Goal: Communication & Community: Participate in discussion

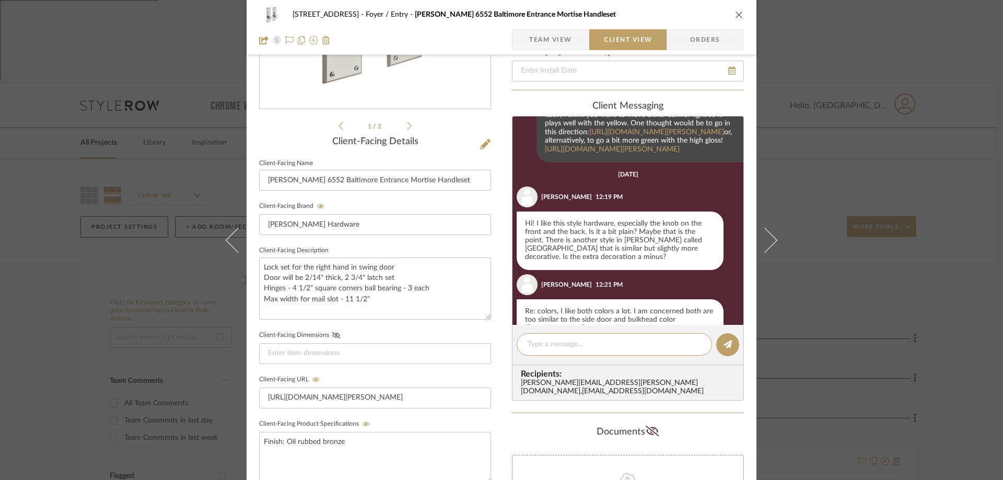
scroll to position [29, 0]
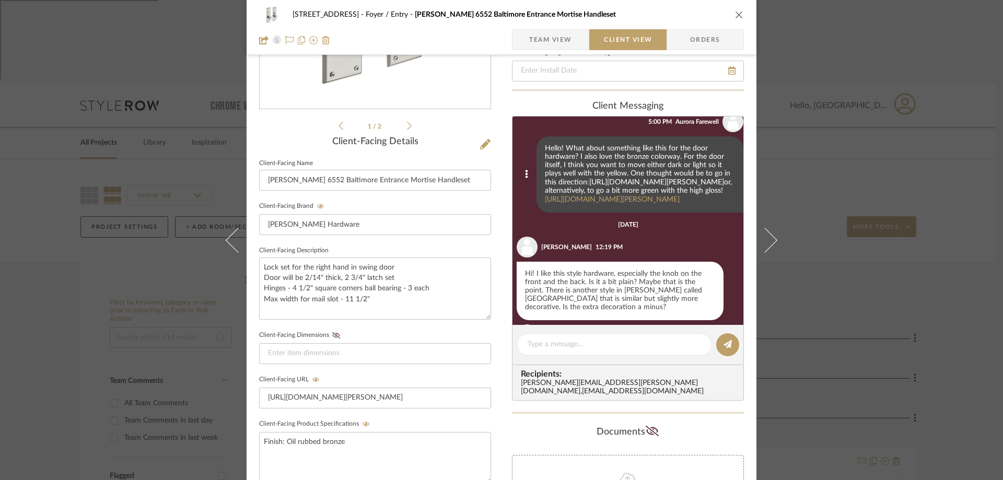
click at [589, 186] on link "[URL][DOMAIN_NAME][PERSON_NAME]" at bounding box center [656, 182] width 135 height 7
click at [678, 199] on link "[URL][DOMAIN_NAME][PERSON_NAME]" at bounding box center [612, 199] width 135 height 7
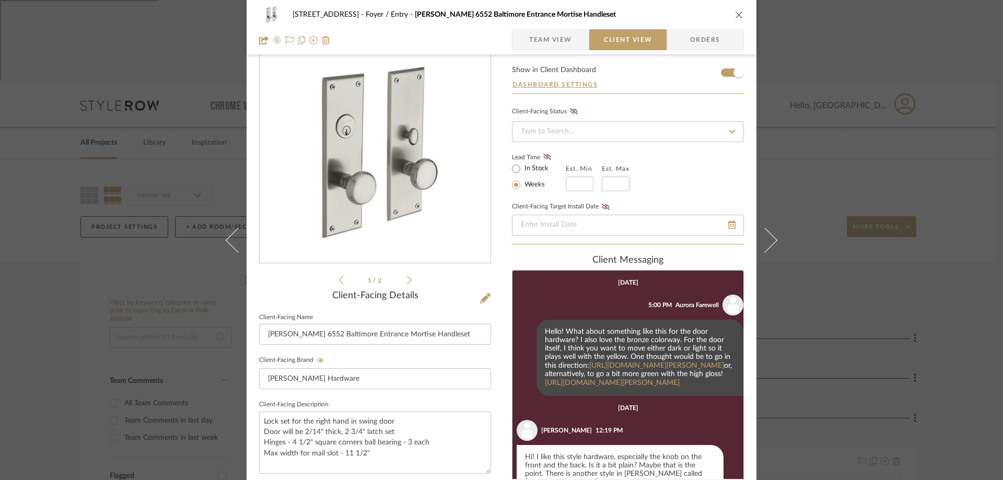
scroll to position [33, 0]
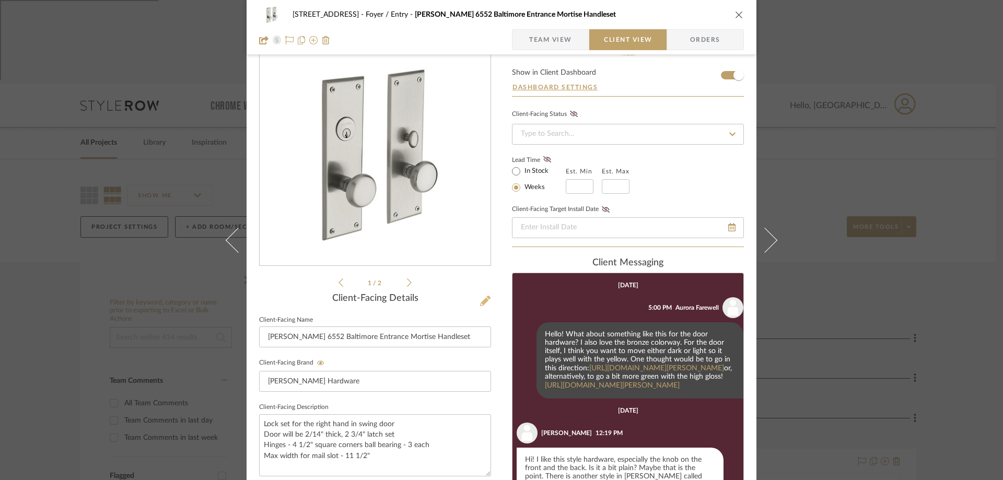
click at [481, 299] on icon at bounding box center [485, 301] width 10 height 10
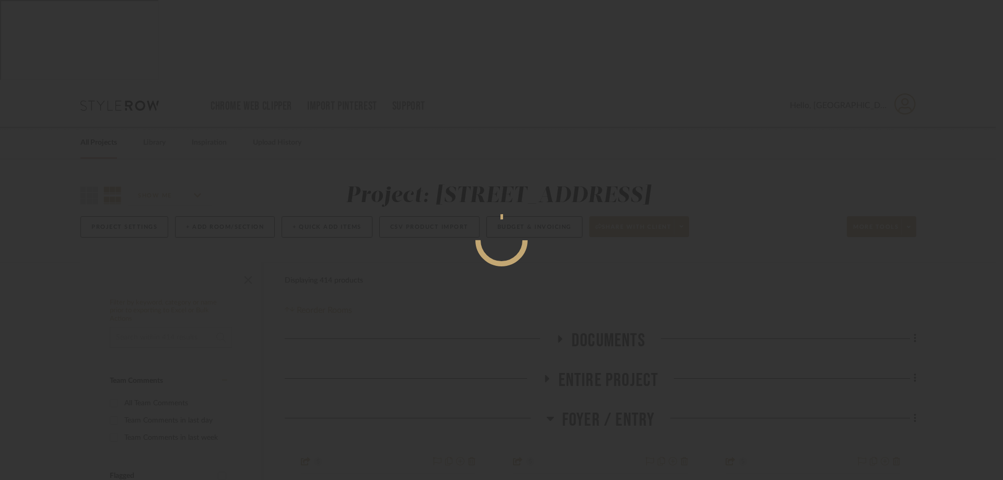
scroll to position [0, 0]
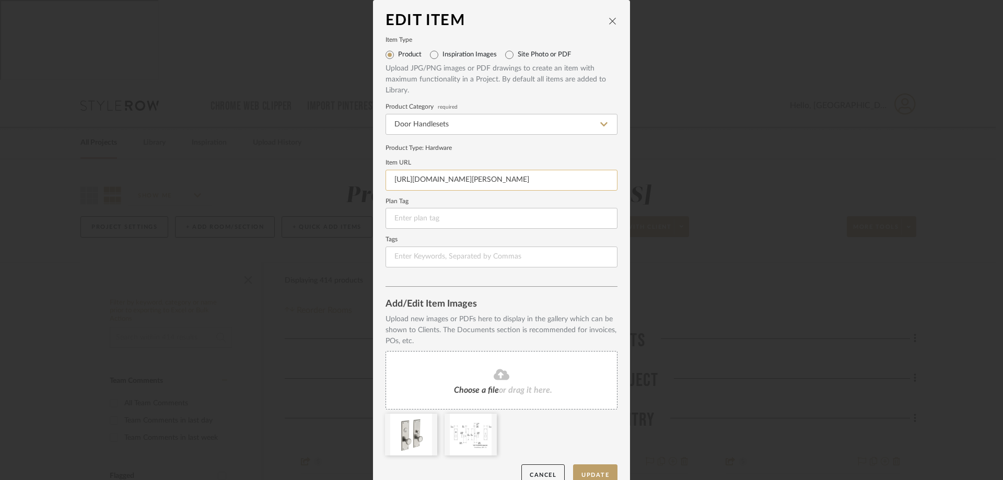
click at [438, 178] on input "[URL][DOMAIN_NAME][PERSON_NAME]" at bounding box center [502, 180] width 232 height 21
click at [609, 19] on icon "close" at bounding box center [613, 21] width 8 height 8
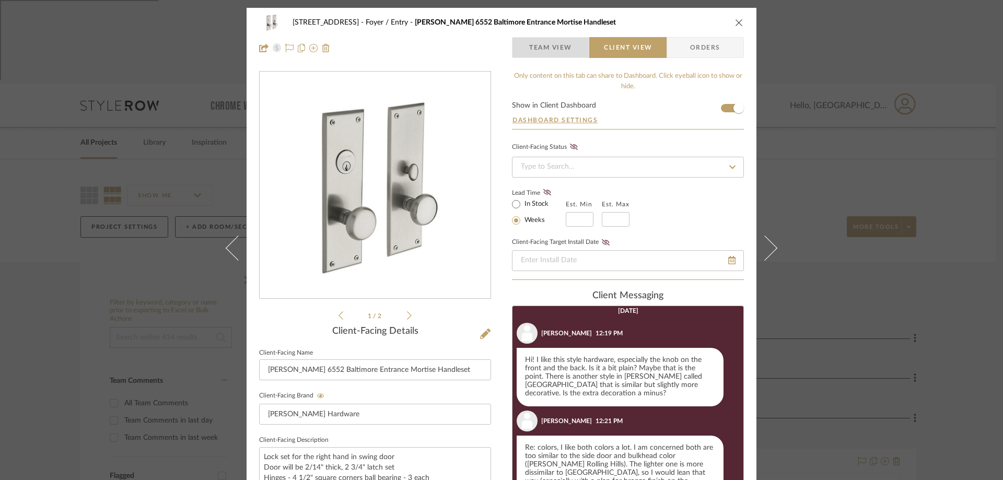
click at [543, 55] on span "Team View" at bounding box center [550, 47] width 43 height 21
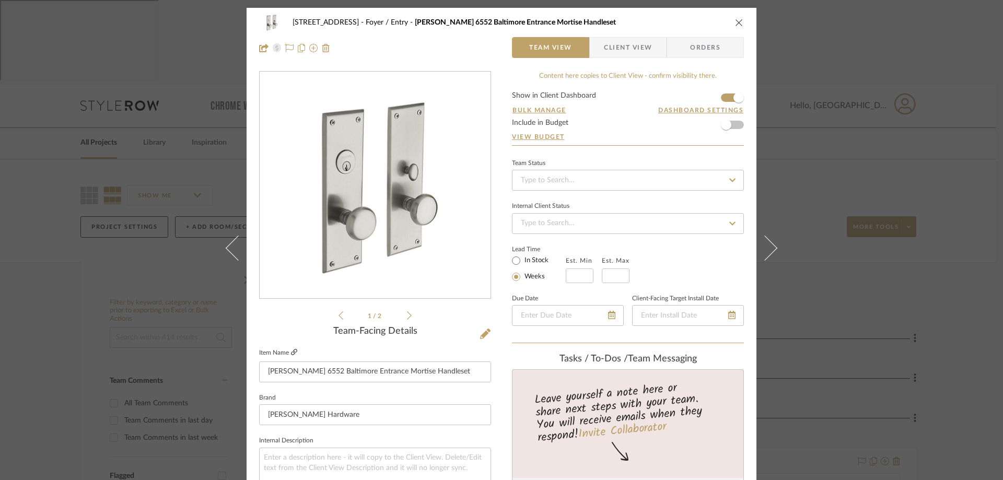
click at [292, 352] on icon at bounding box center [294, 352] width 6 height 6
click at [631, 46] on span "Client View" at bounding box center [628, 47] width 48 height 21
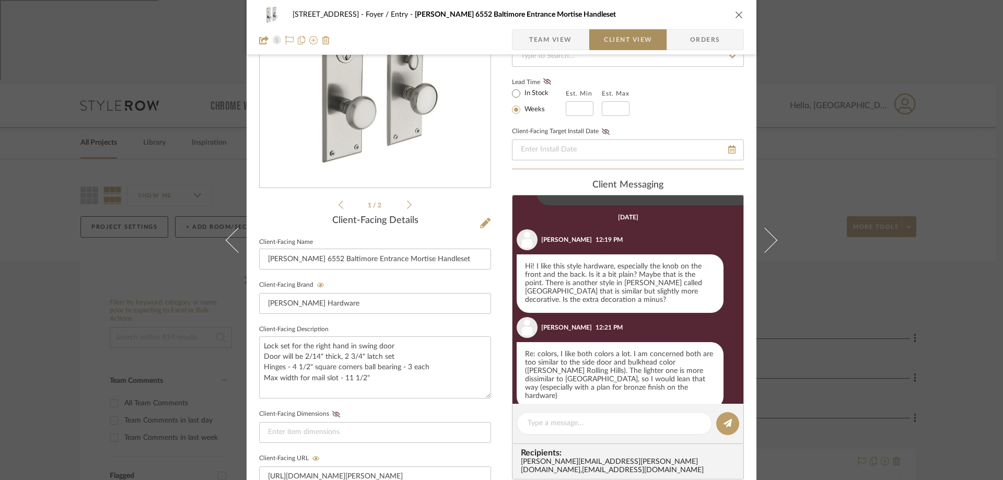
scroll to position [134, 0]
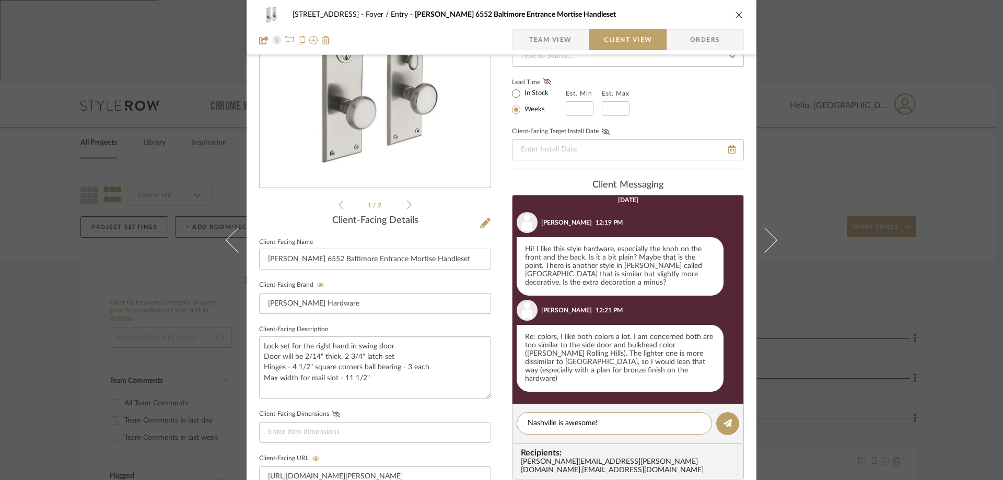
paste textarea "[URL][DOMAIN_NAME][PERSON_NAME]"
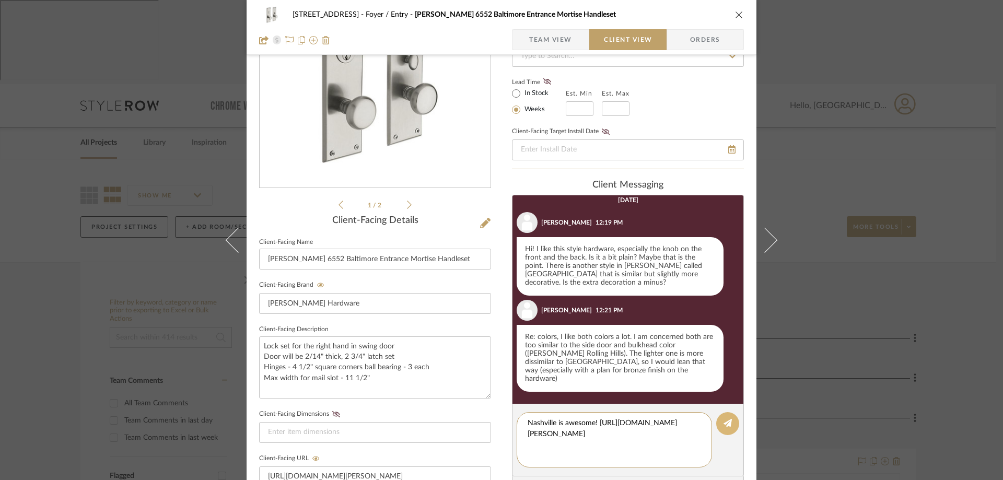
type textarea "Nashville is awesome! [URL][DOMAIN_NAME][PERSON_NAME]"
click at [724, 427] on icon at bounding box center [728, 423] width 8 height 8
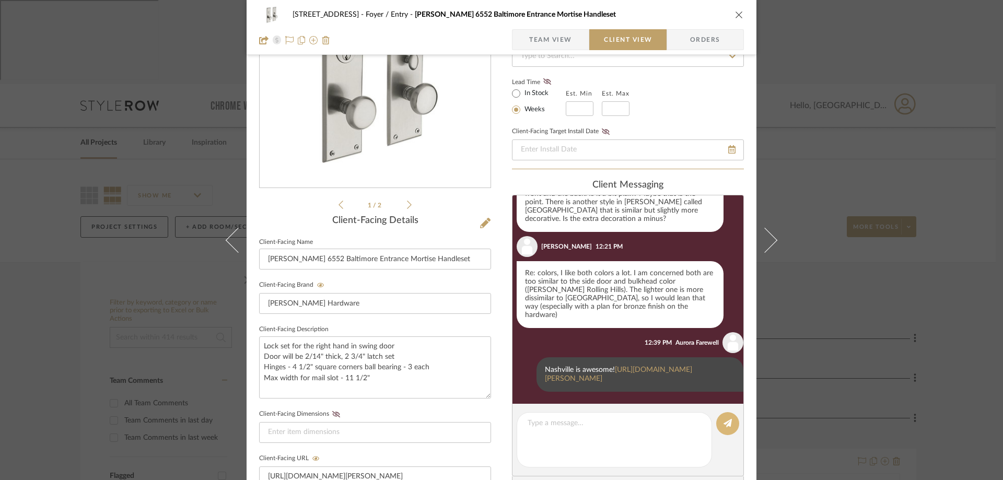
scroll to position [215, 0]
click at [716, 412] on button at bounding box center [727, 423] width 23 height 23
click at [648, 442] on editor-of-message at bounding box center [628, 440] width 232 height 73
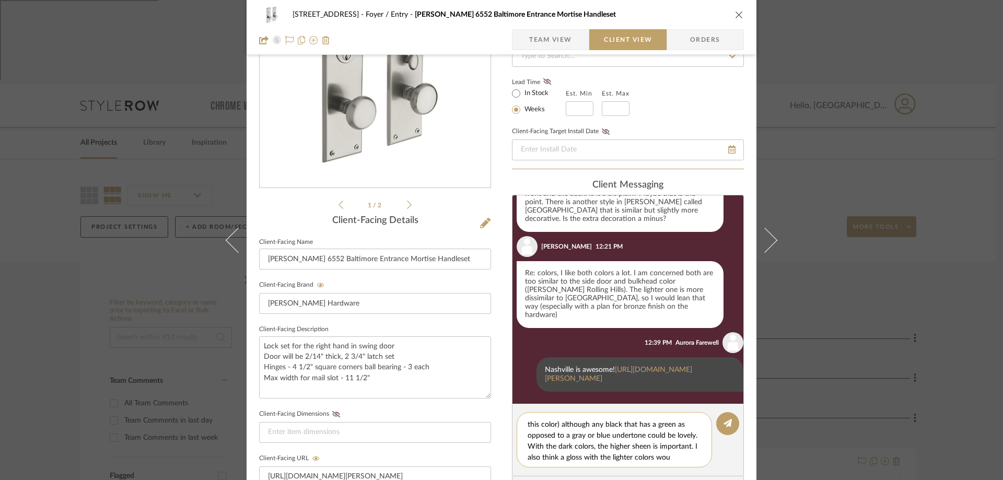
scroll to position [64, 0]
paste textarea "[URL][DOMAIN_NAME][PERSON_NAME]"
type textarea "For the color, with elegance in mind and trying to avoid anything that feels to…"
click at [719, 424] on button at bounding box center [727, 423] width 23 height 23
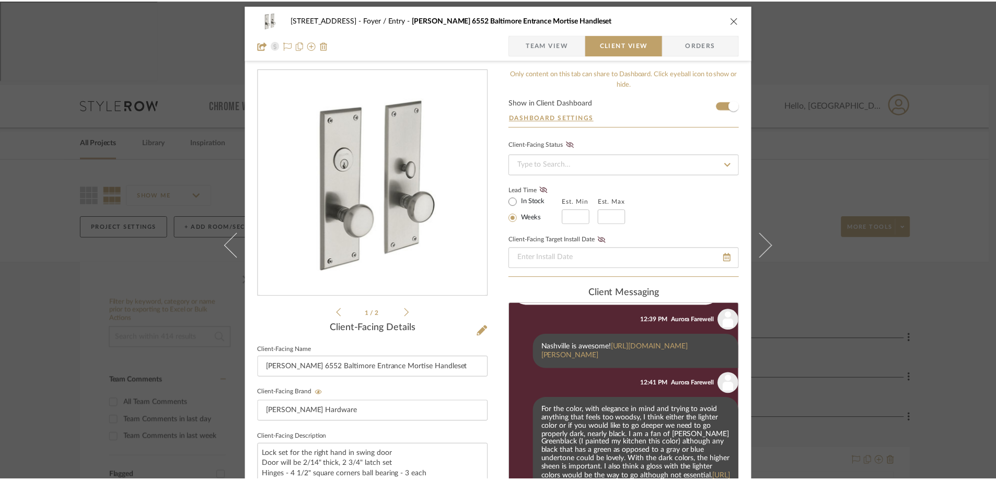
scroll to position [0, 0]
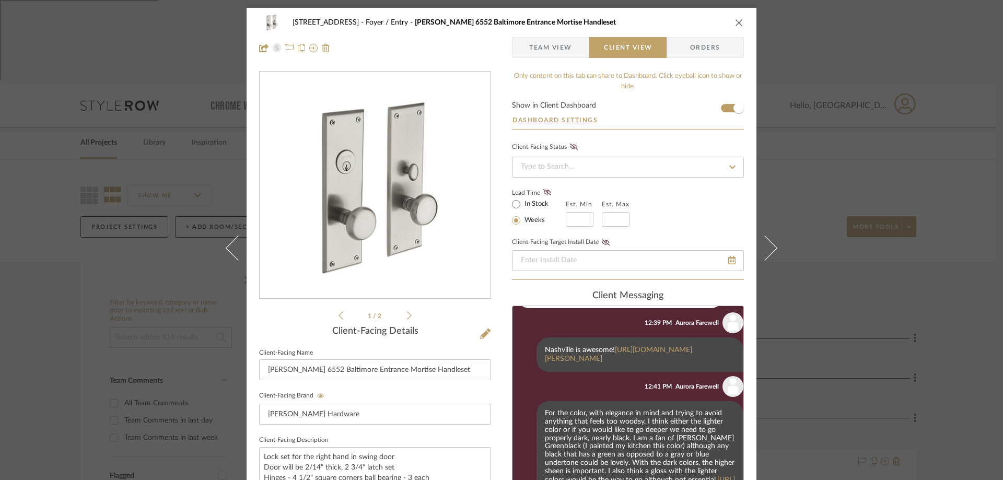
click at [737, 18] on icon "close" at bounding box center [739, 22] width 8 height 8
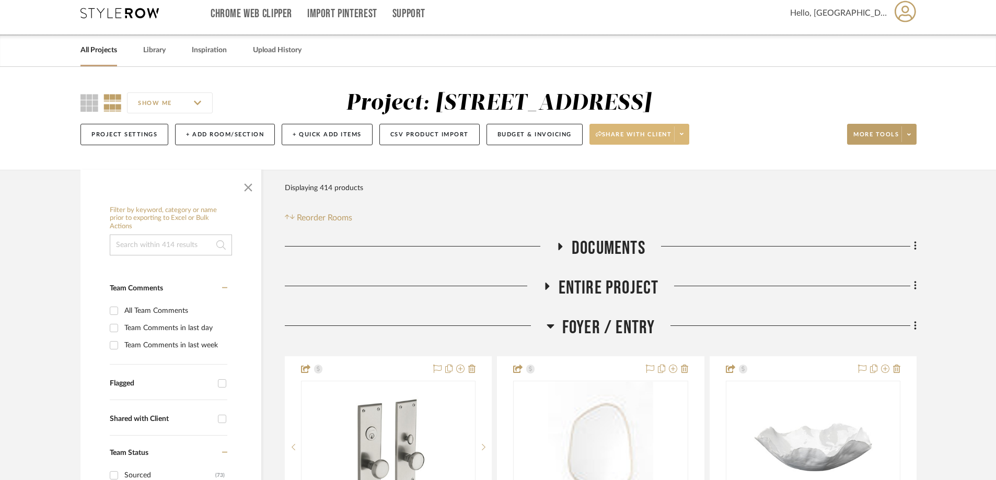
scroll to position [157, 0]
